Goal: Find specific page/section: Find specific page/section

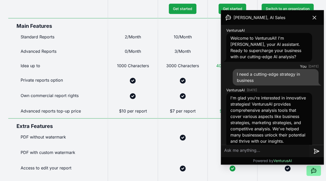
click at [10, 11] on div at bounding box center [58, 1] width 100 height 34
click at [315, 18] on icon at bounding box center [315, 17] width 6 height 6
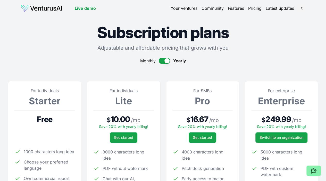
click at [189, 7] on link "Your ventures" at bounding box center [184, 8] width 27 height 6
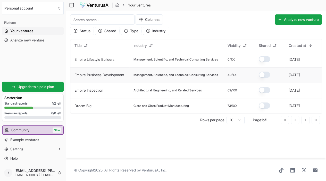
click at [120, 76] on link "Empire Business Development" at bounding box center [100, 75] width 50 height 4
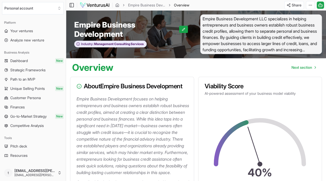
scroll to position [77, 0]
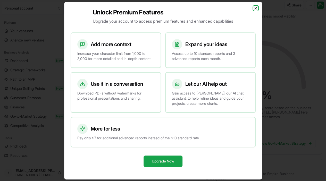
click at [255, 7] on icon "button" at bounding box center [256, 8] width 4 height 4
